Goal: Complete application form

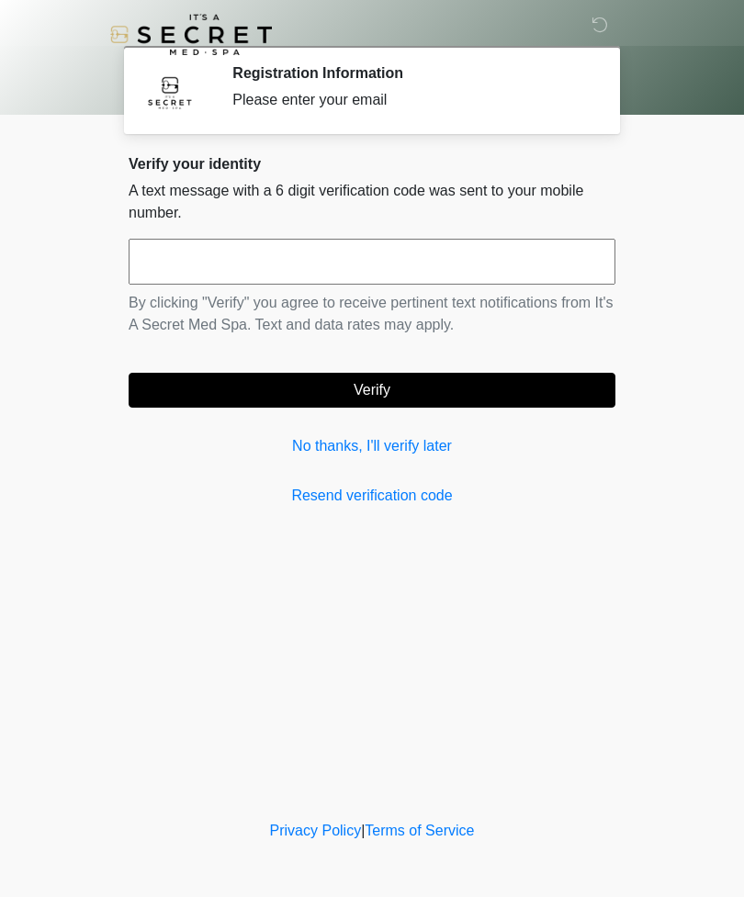
click at [342, 274] on input "text" at bounding box center [372, 262] width 487 height 46
click at [410, 381] on button "Verify" at bounding box center [372, 390] width 487 height 35
click at [501, 261] on input "******" at bounding box center [372, 262] width 487 height 46
type input "******"
click at [406, 395] on button "Verify" at bounding box center [372, 390] width 487 height 35
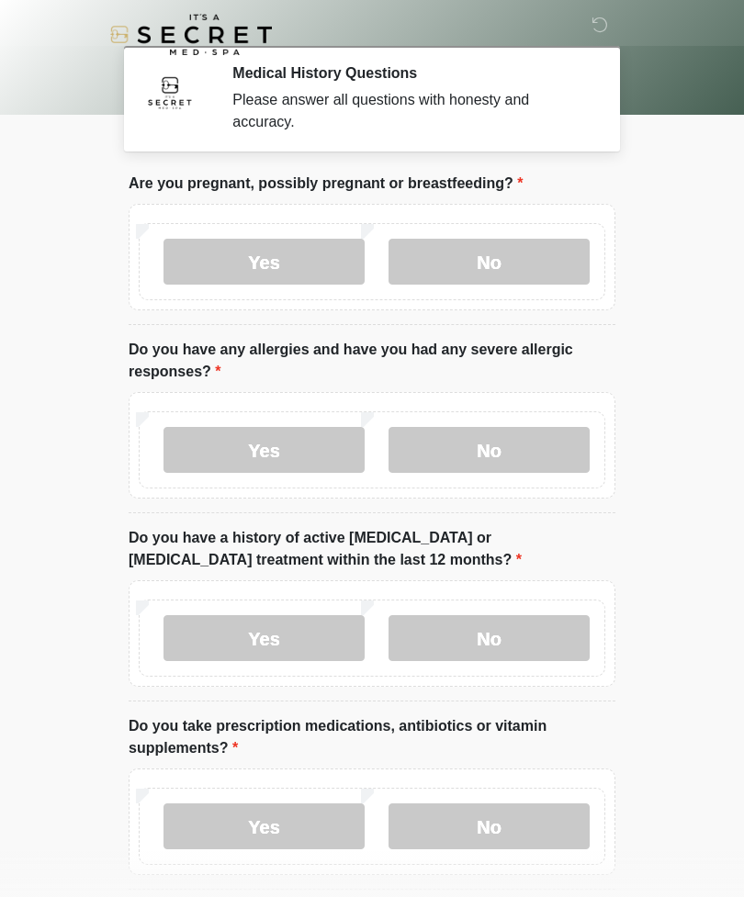
click at [531, 258] on label "No" at bounding box center [488, 262] width 201 height 46
click at [536, 449] on label "No" at bounding box center [488, 450] width 201 height 46
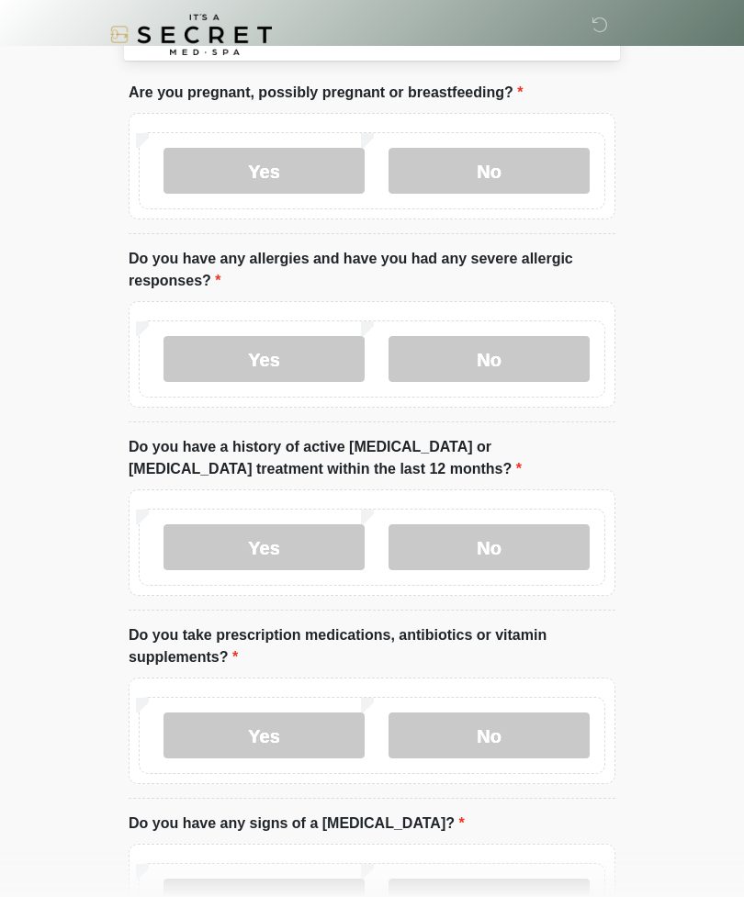
click at [531, 545] on label "No" at bounding box center [488, 547] width 201 height 46
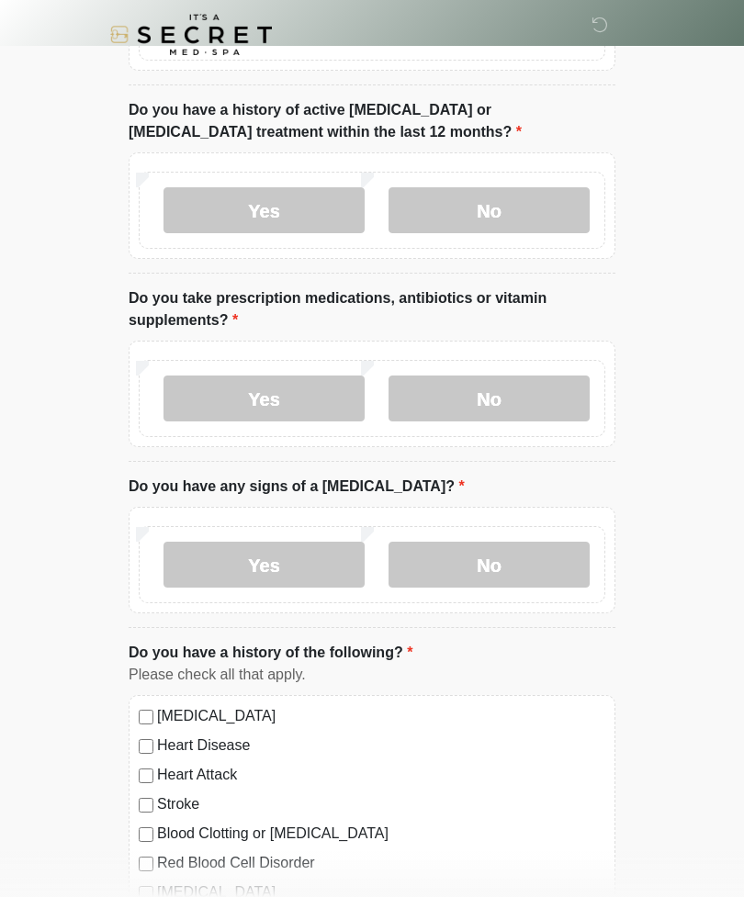
scroll to position [426, 0]
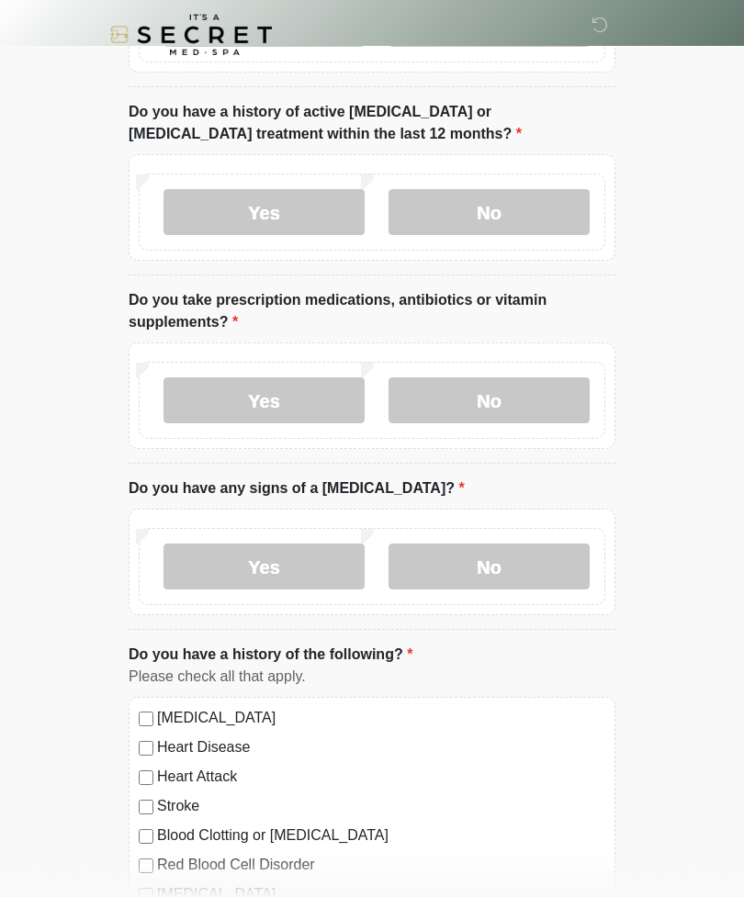
click at [267, 377] on label "Yes" at bounding box center [263, 400] width 201 height 46
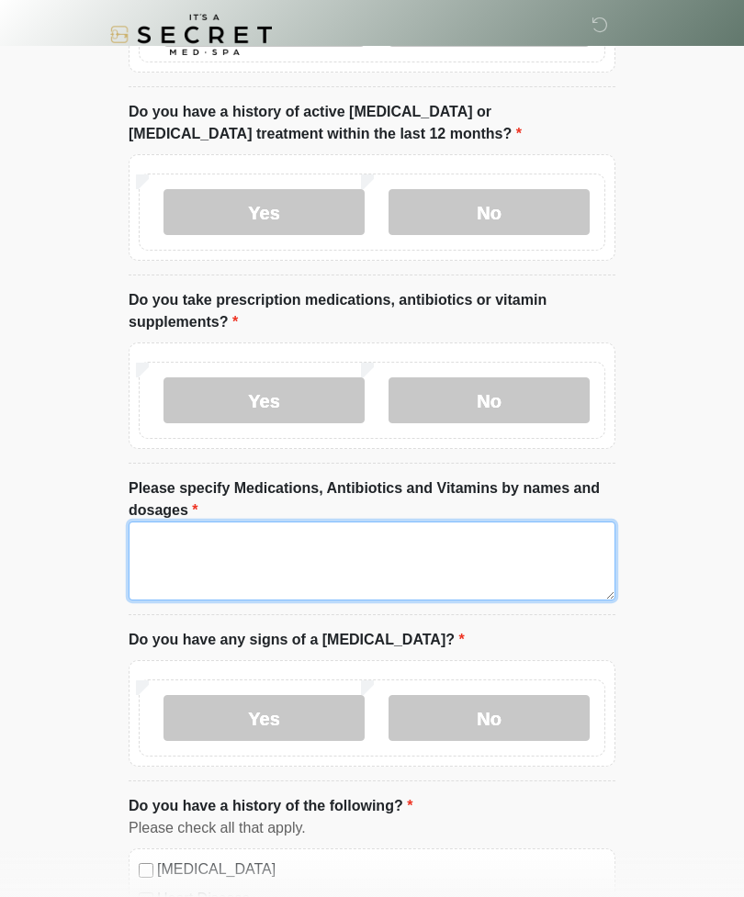
click at [203, 537] on textarea "Please specify Medications, Antibiotics and Vitamins by names and dosages" at bounding box center [372, 561] width 487 height 79
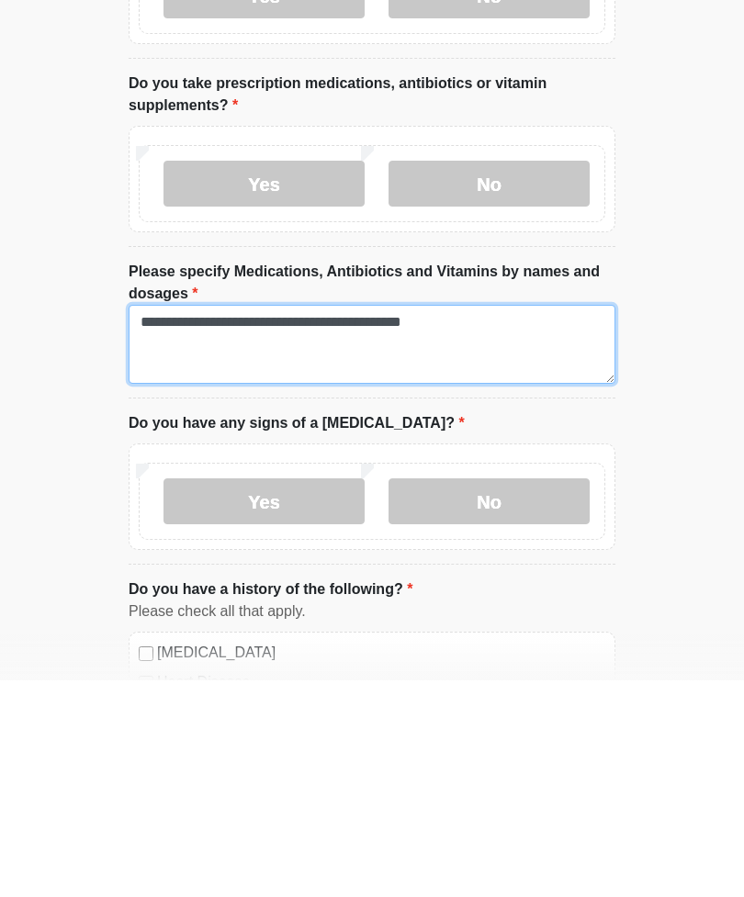
type textarea "**********"
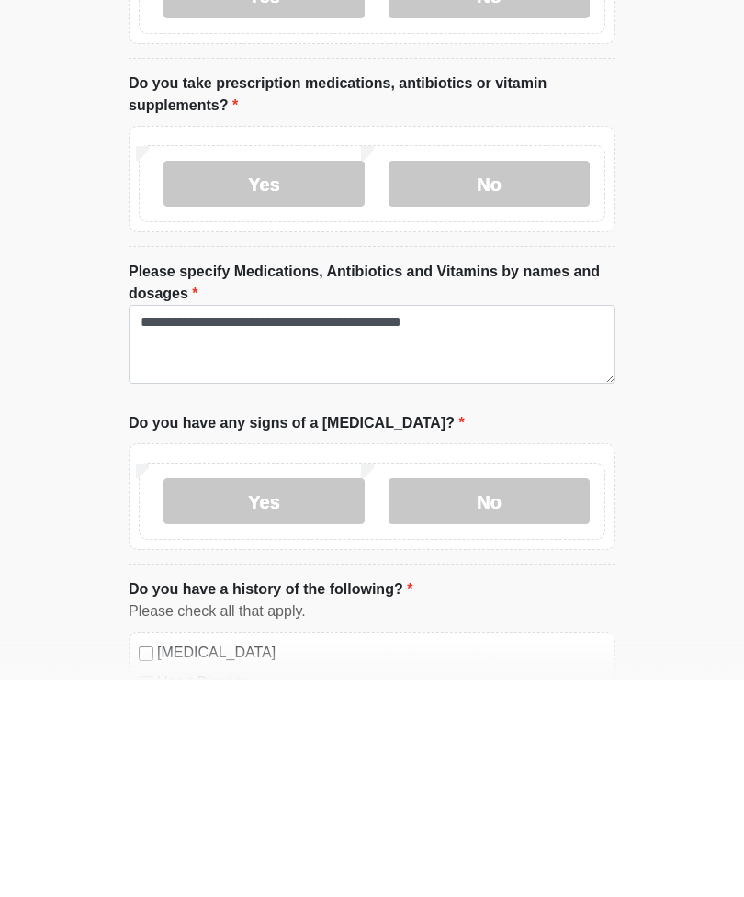
click at [489, 695] on label "No" at bounding box center [488, 718] width 201 height 46
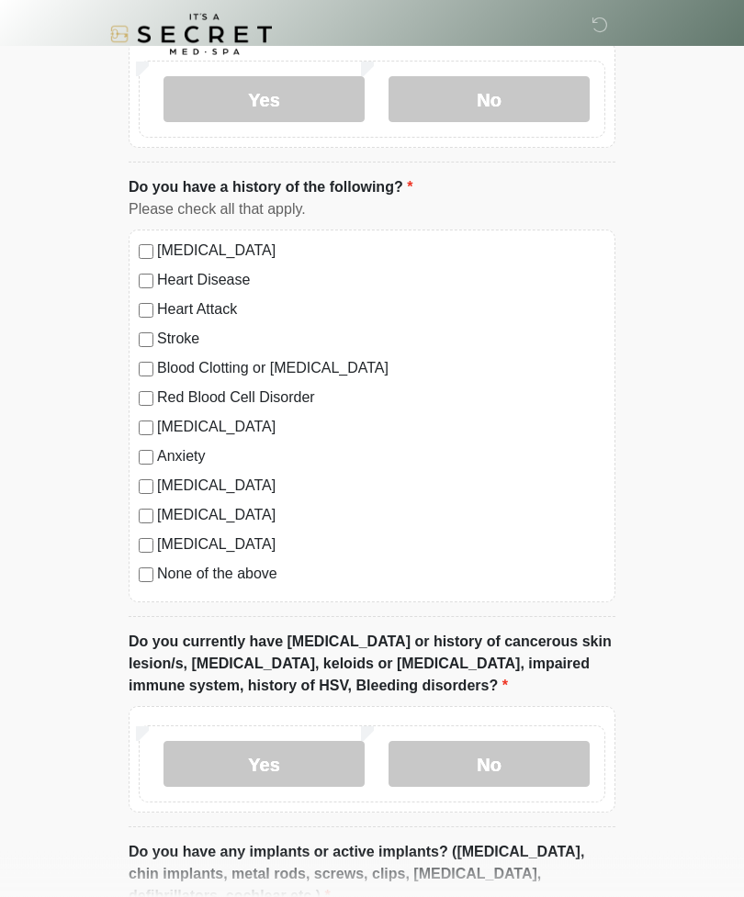
scroll to position [1052, 0]
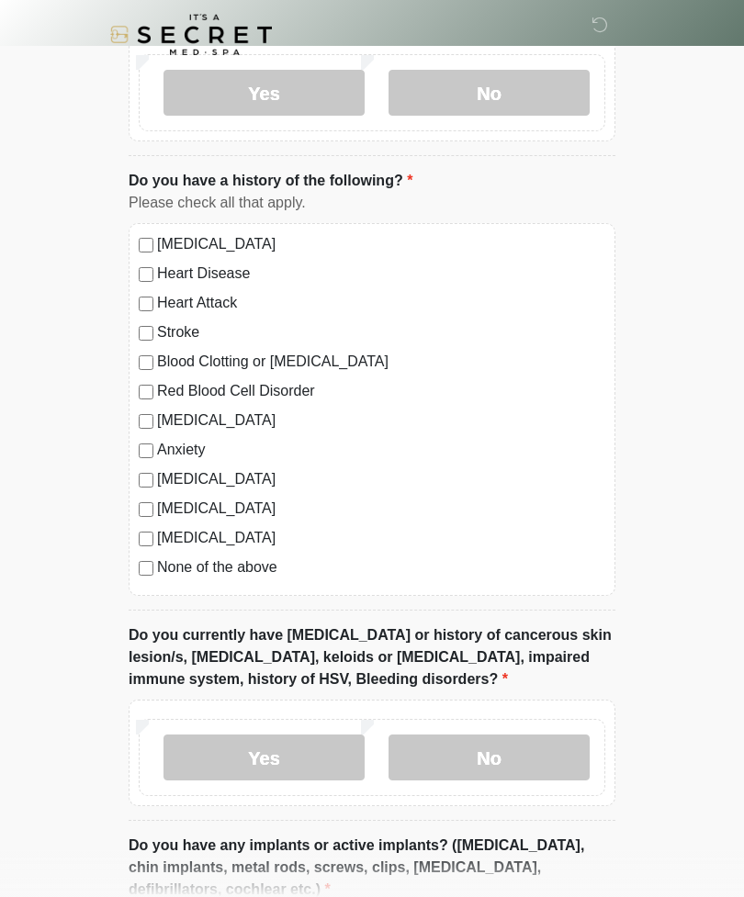
click at [241, 572] on label "None of the above" at bounding box center [381, 568] width 448 height 22
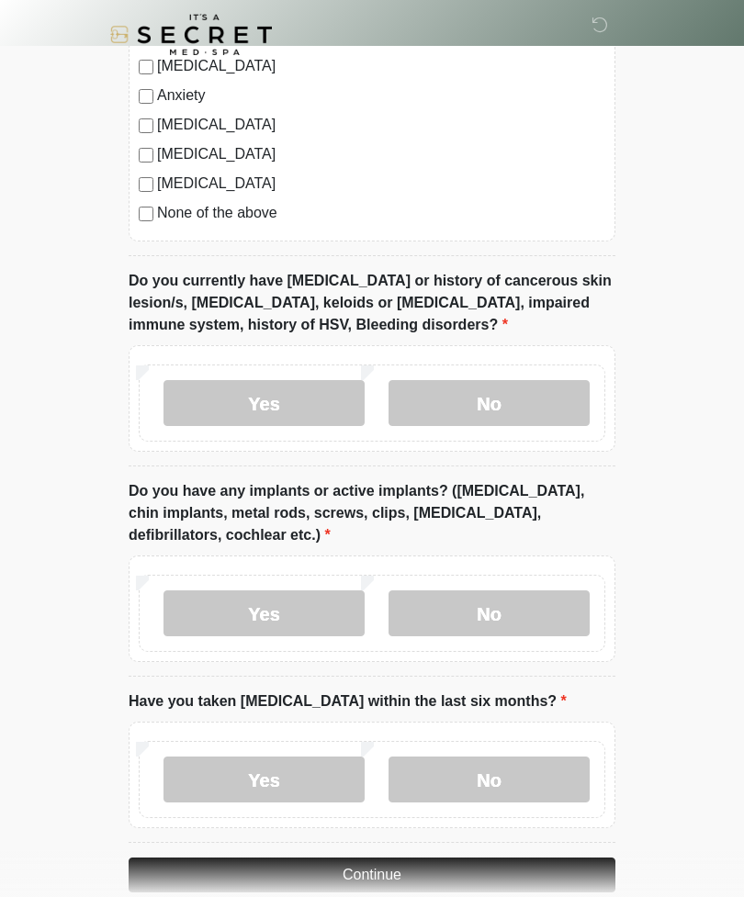
scroll to position [1437, 0]
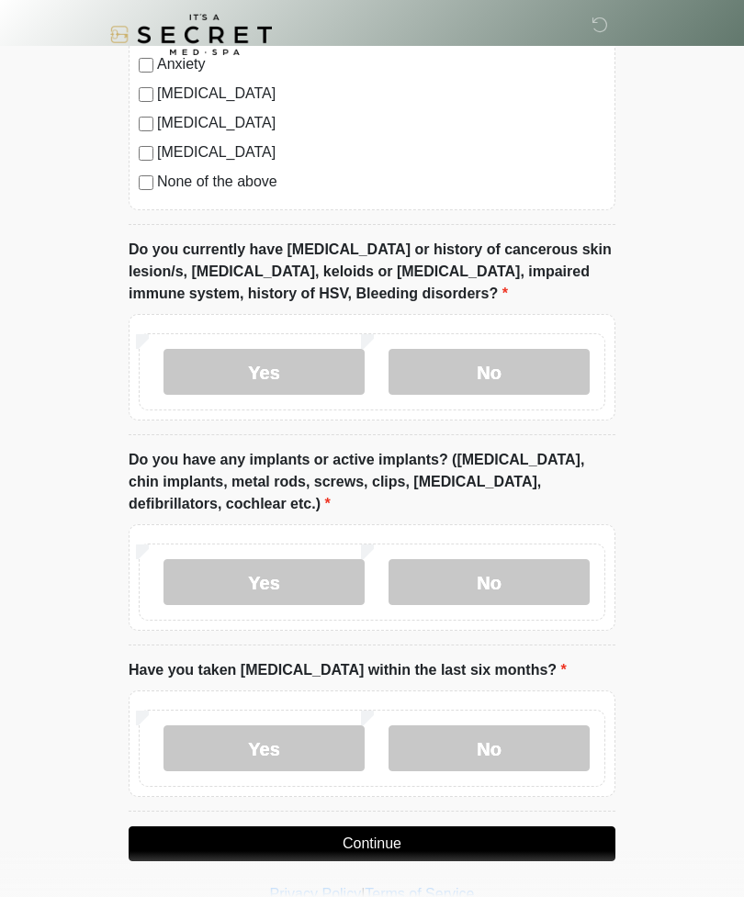
click at [529, 363] on label "No" at bounding box center [488, 372] width 201 height 46
click at [514, 576] on label "No" at bounding box center [488, 582] width 201 height 46
click at [519, 748] on label "No" at bounding box center [488, 749] width 201 height 46
click at [453, 856] on button "Continue" at bounding box center [372, 844] width 487 height 35
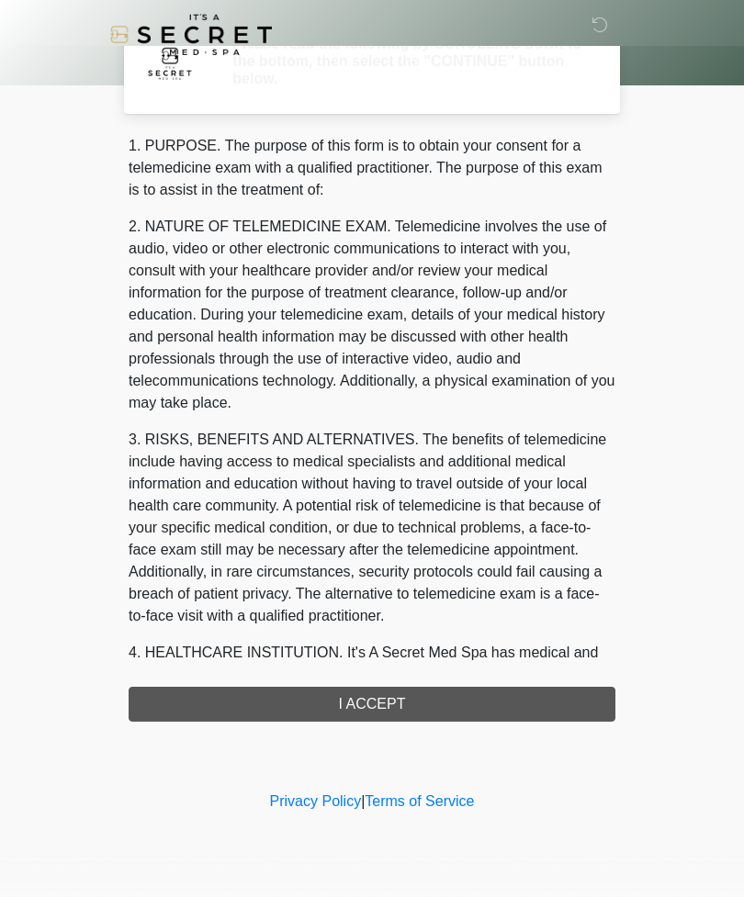
scroll to position [0, 0]
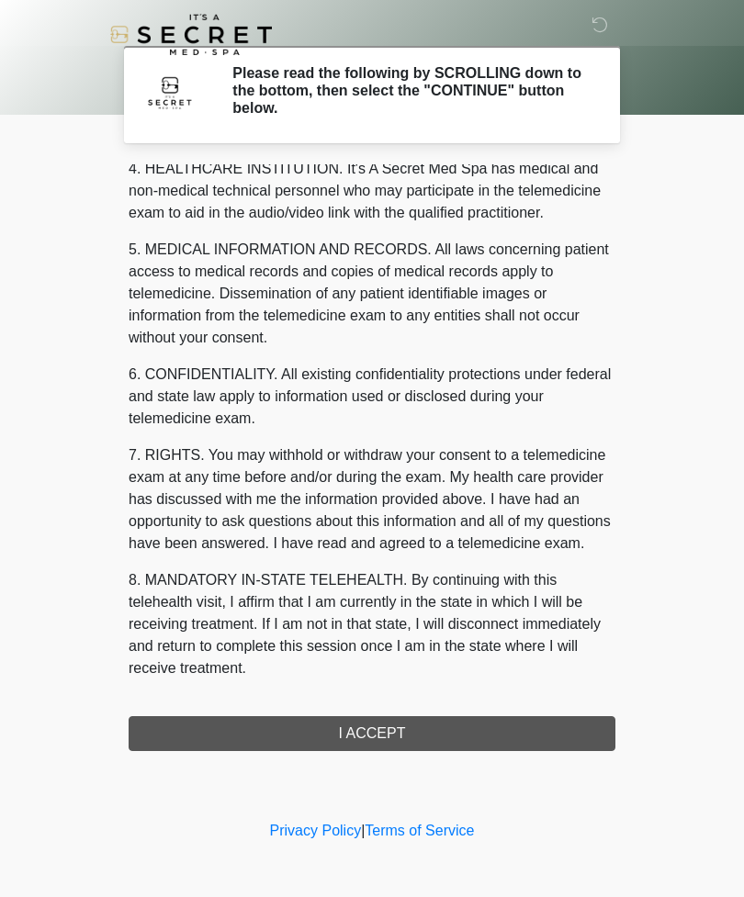
click at [423, 727] on button "I ACCEPT" at bounding box center [372, 733] width 487 height 35
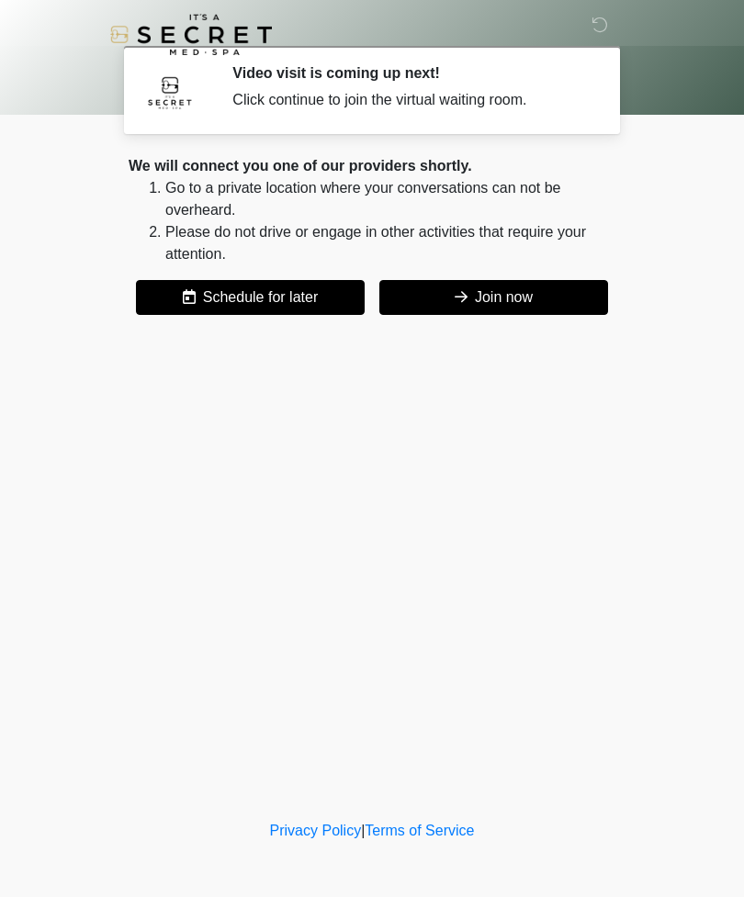
click at [499, 299] on button "Join now" at bounding box center [493, 297] width 229 height 35
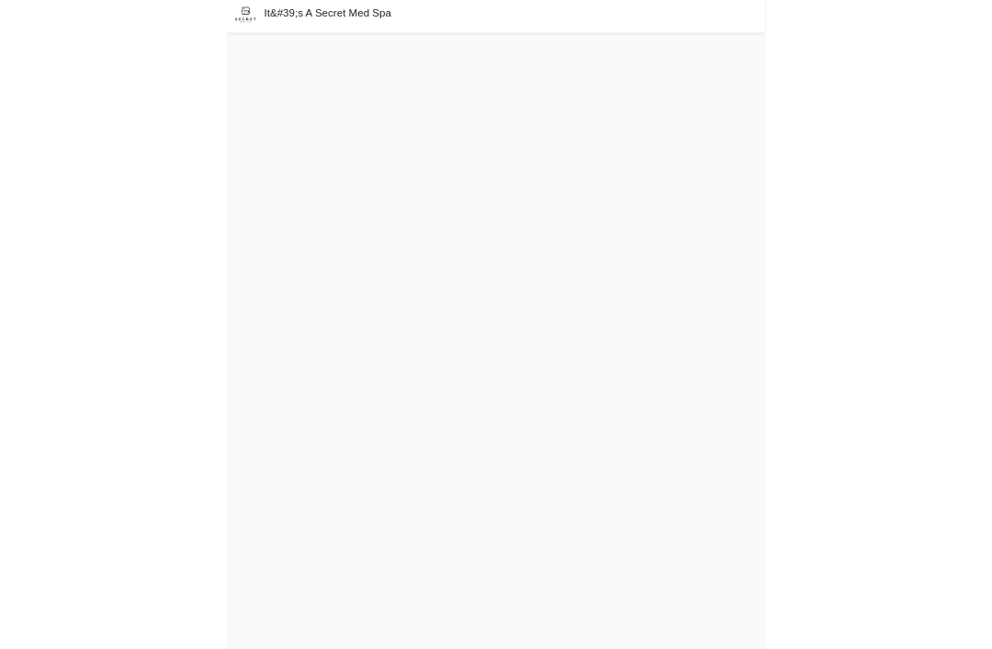
scroll to position [6, 0]
